Goal: Navigation & Orientation: Find specific page/section

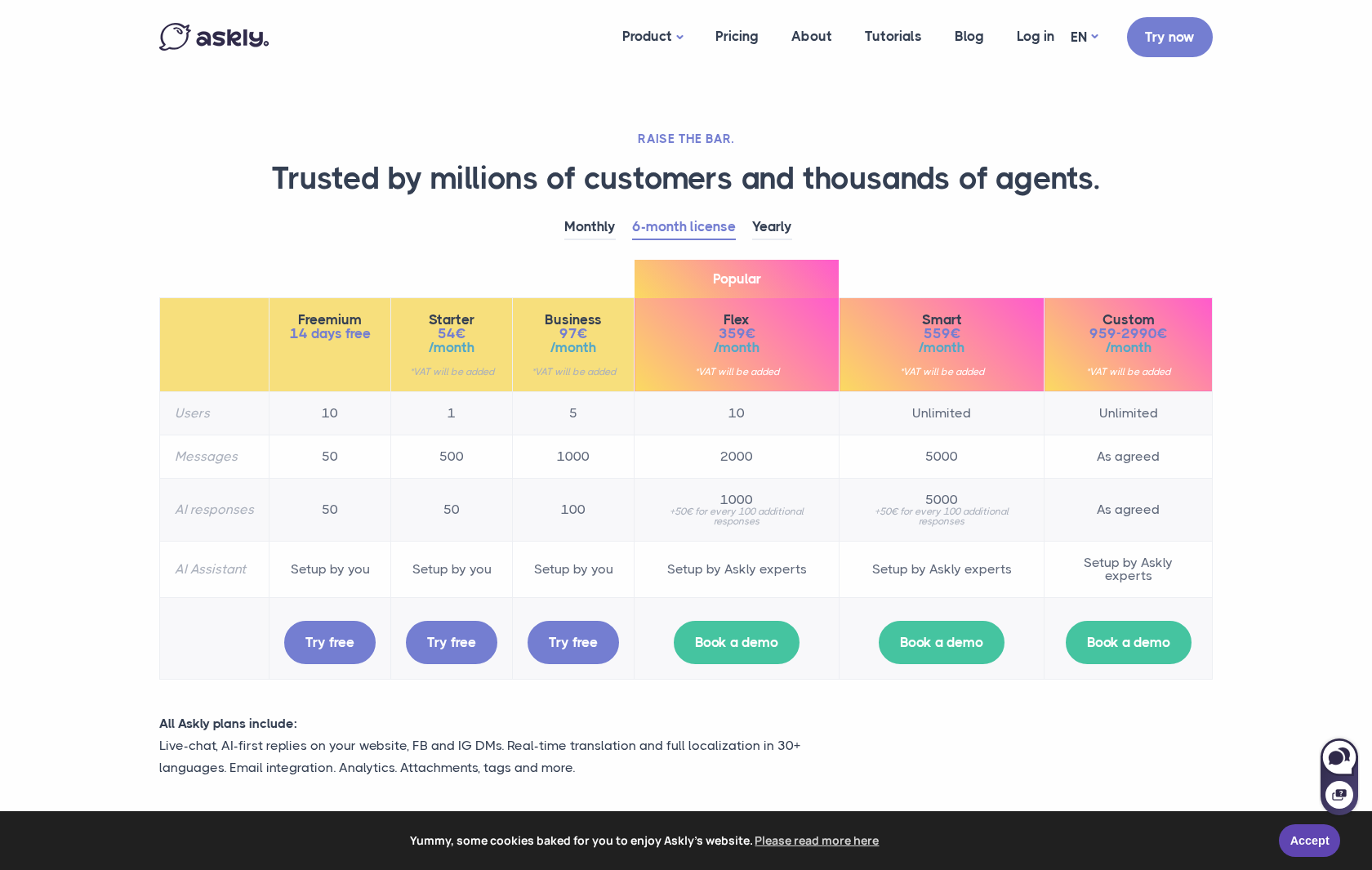
click at [1268, 599] on section "RAISE THE BAR. Trusted by millions of customers and thousands of agents. Monthl…" at bounding box center [686, 603] width 1372 height 1206
click at [1307, 841] on link "Accept" at bounding box center [1310, 838] width 61 height 32
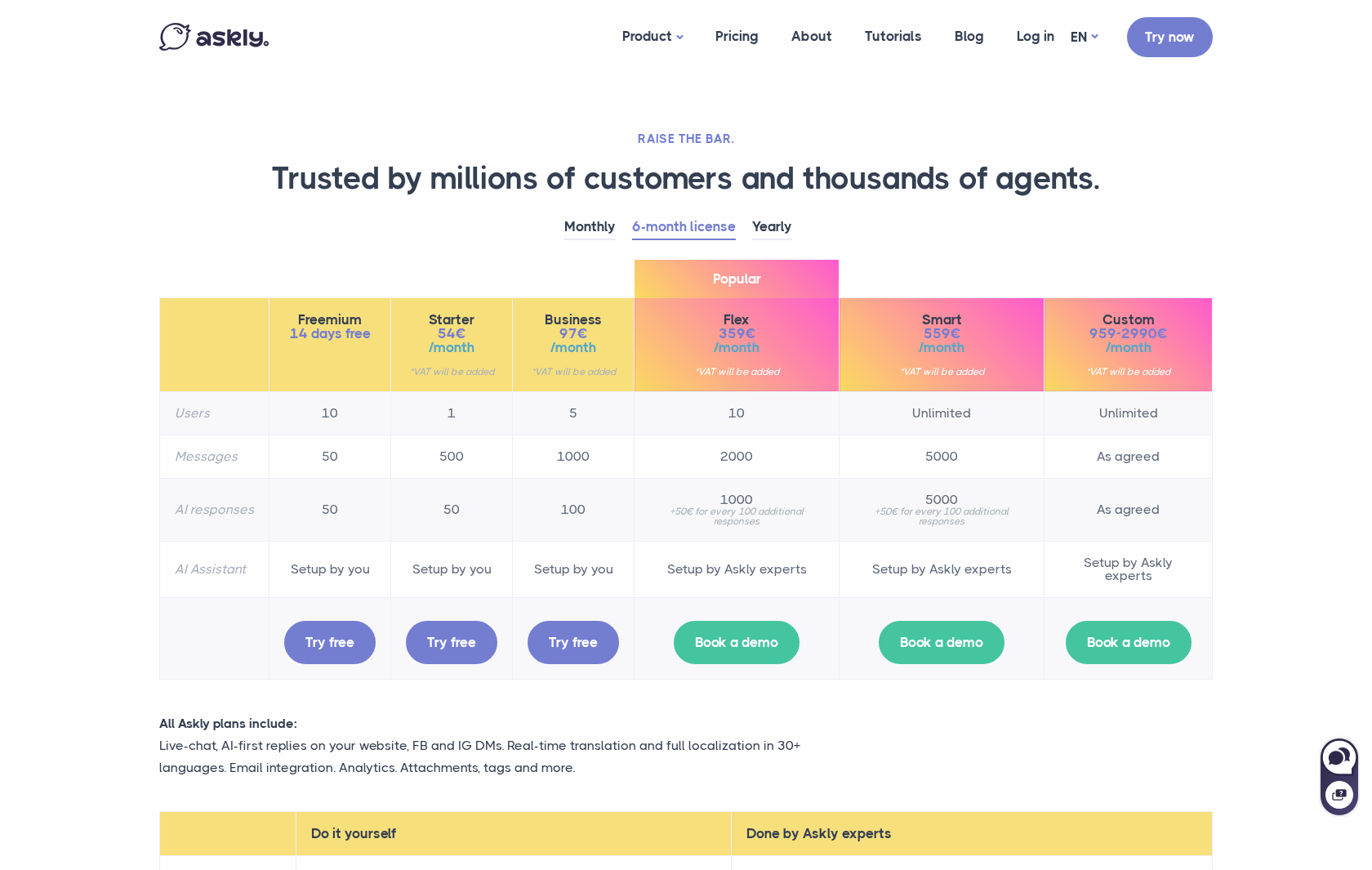
click at [1311, 277] on section "RAISE THE BAR. Trusted by millions of customers and thousands of agents. Monthl…" at bounding box center [686, 603] width 1372 height 1206
click at [96, 697] on section "RAISE THE BAR. Trusted by millions of customers and thousands of agents. Monthl…" at bounding box center [686, 603] width 1372 height 1206
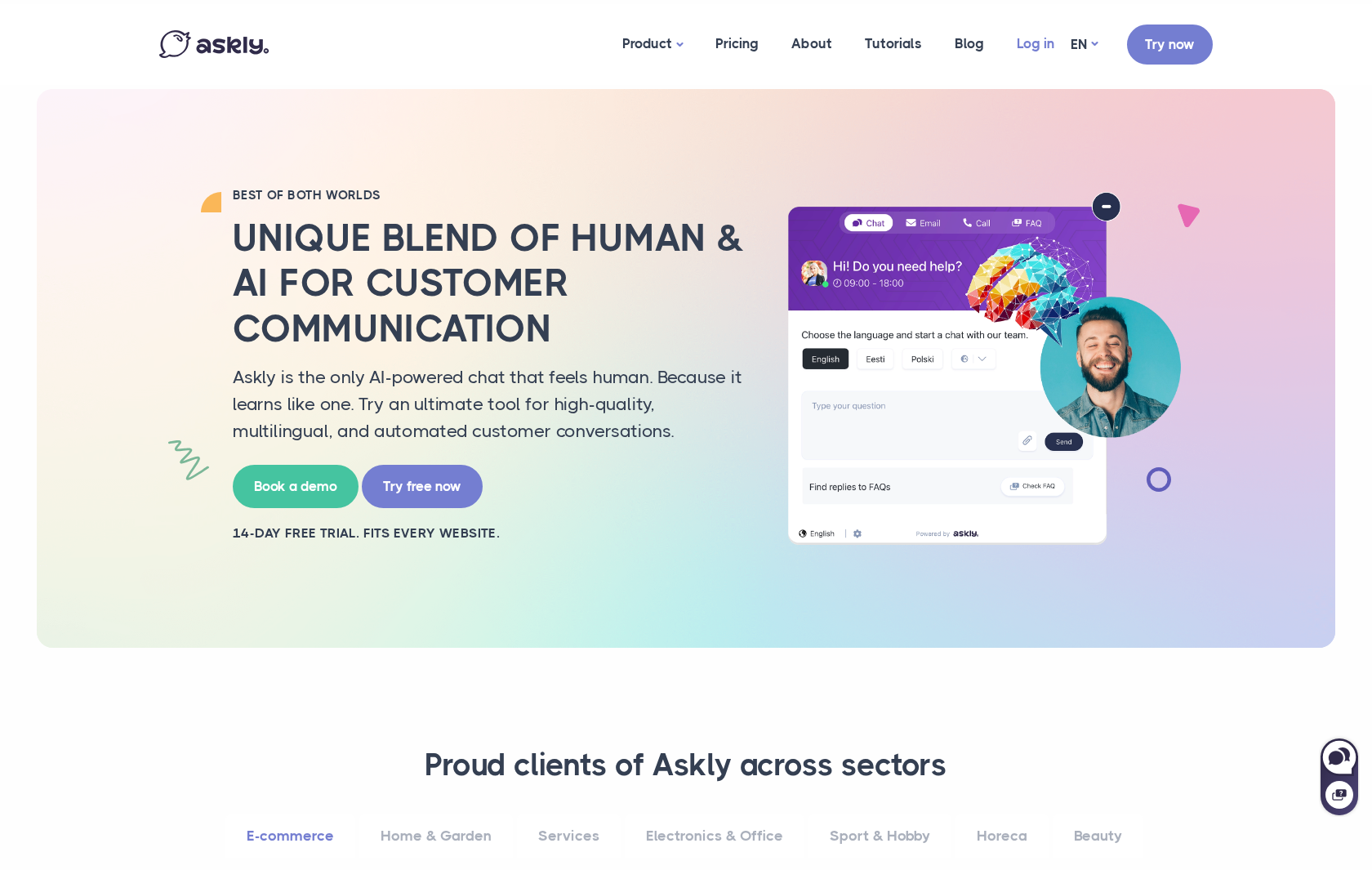
click at [1039, 48] on link "Log in" at bounding box center [1036, 44] width 70 height 79
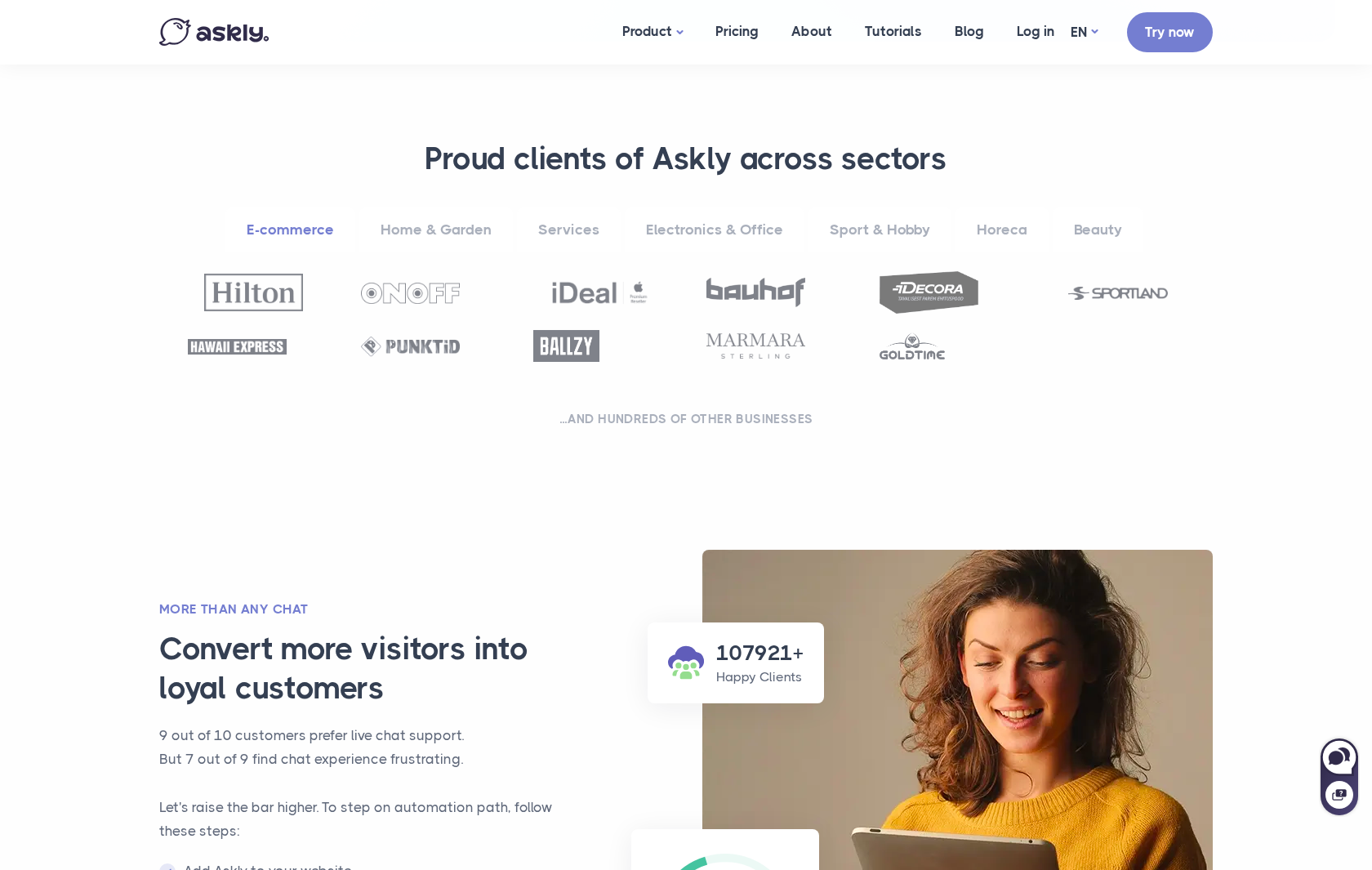
scroll to position [567, 0]
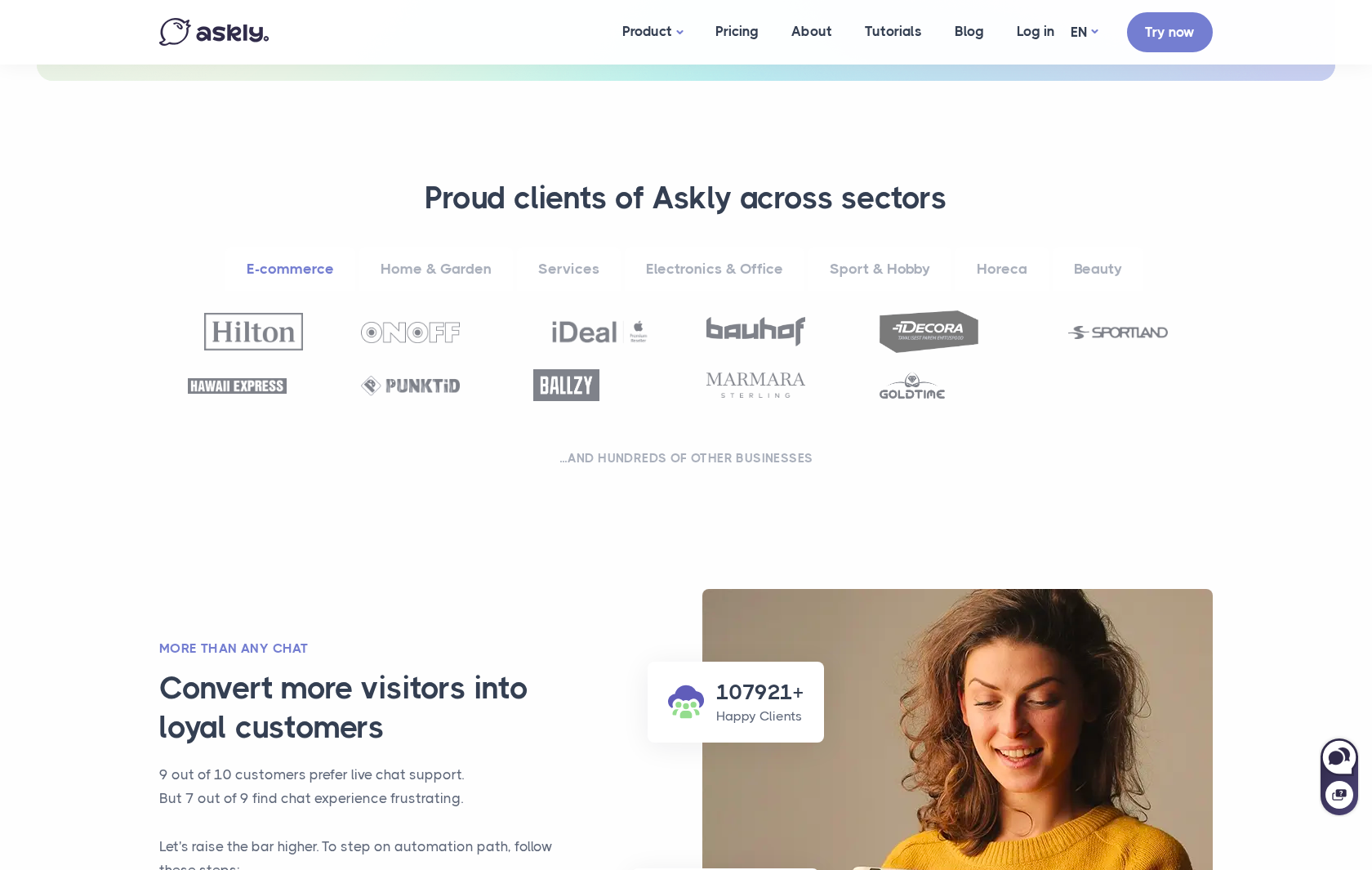
click at [83, 629] on section "107921+ Happy Clients 60 Time Saved More than any chat Convert more visitors in…" at bounding box center [686, 850] width 1372 height 555
click at [1267, 525] on section "**********" at bounding box center [686, 326] width 1372 height 491
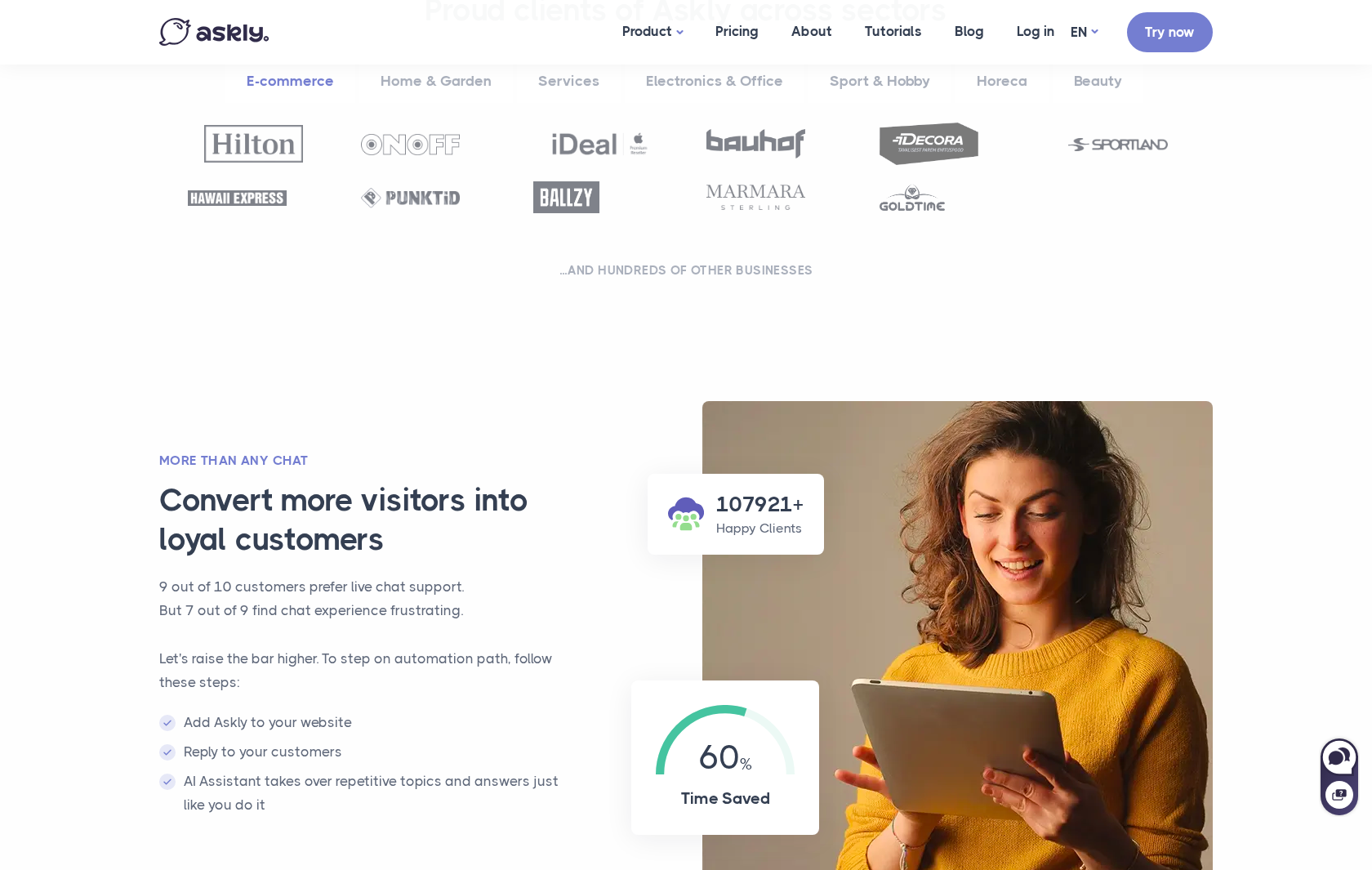
scroll to position [756, 0]
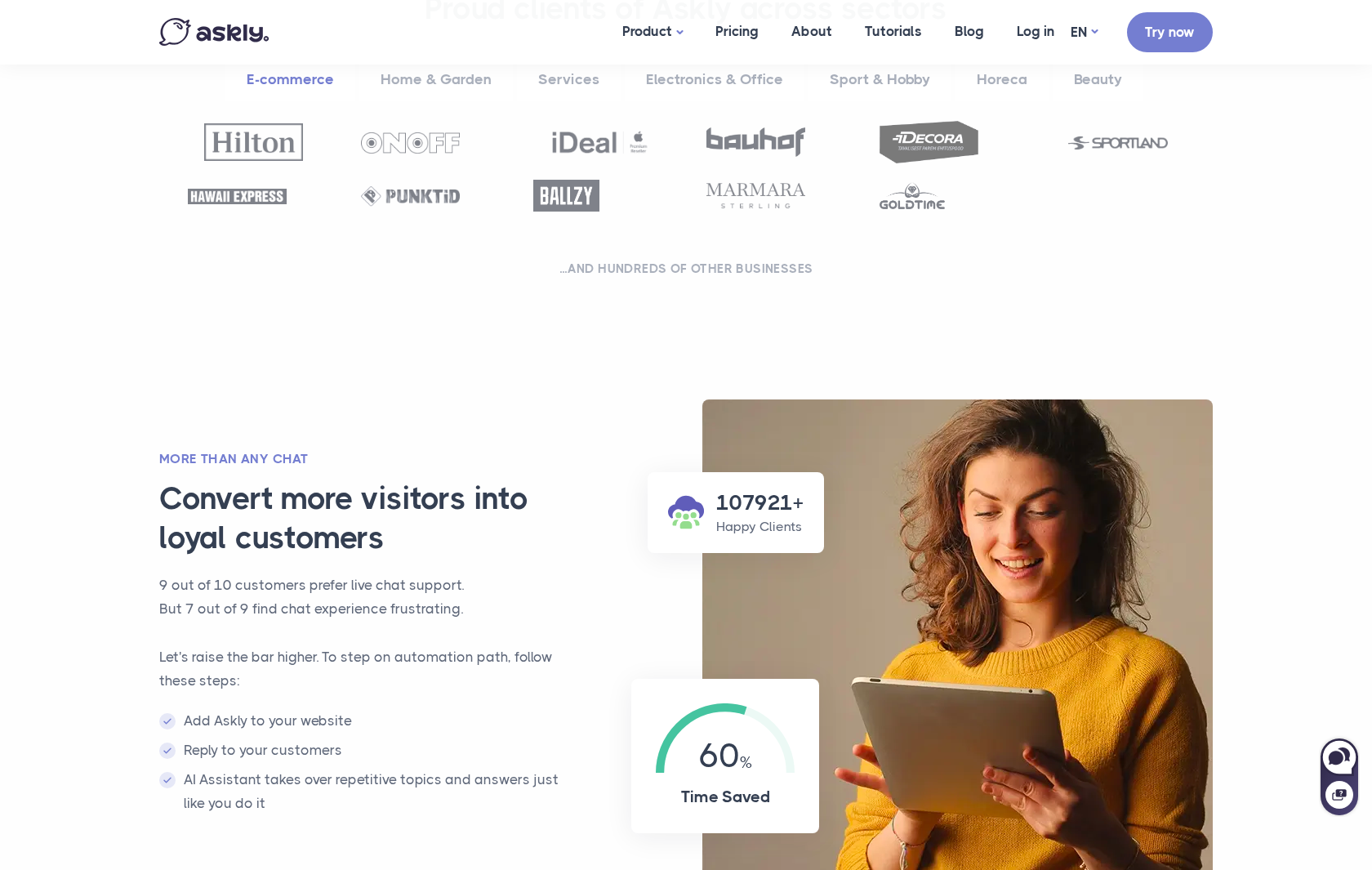
click at [1267, 525] on section "107921+ Happy Clients 60 Time Saved More than any chat Convert more visitors in…" at bounding box center [686, 661] width 1372 height 555
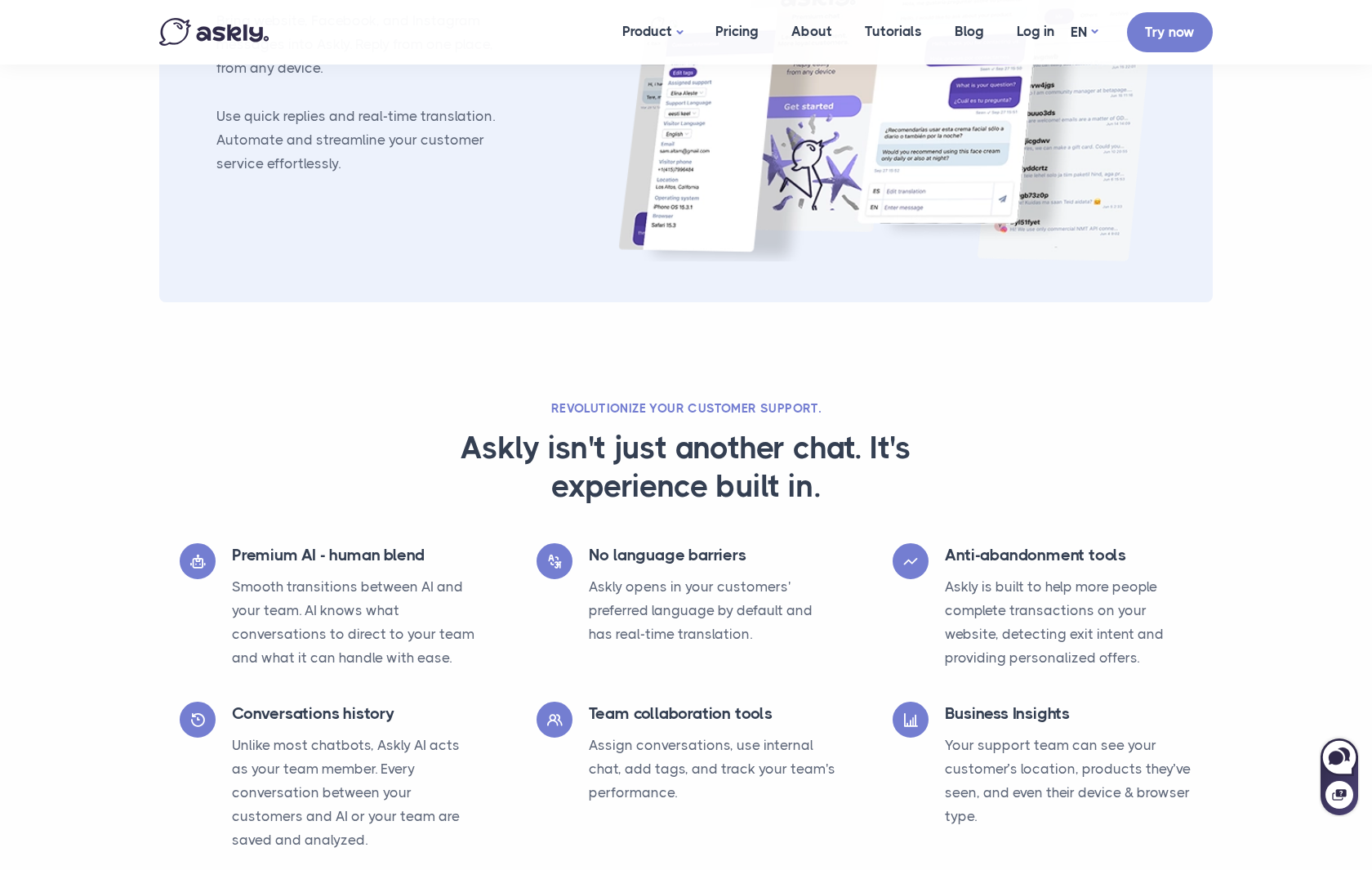
scroll to position [2291, 1]
click at [1267, 525] on section "Revolutionize your customer support. Askly isn't just another chat. It's experi…" at bounding box center [686, 663] width 1372 height 527
